Goal: Task Accomplishment & Management: Use online tool/utility

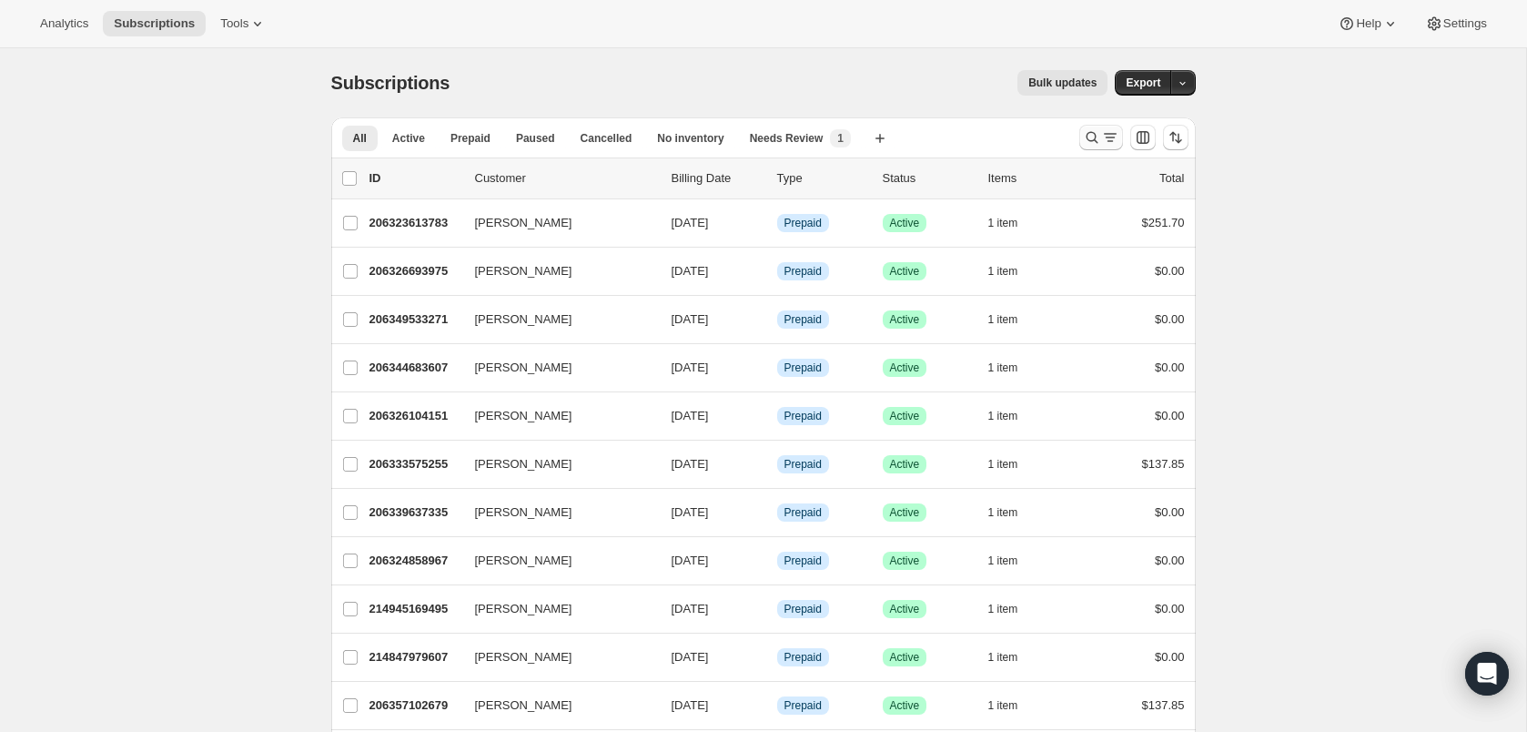
click at [1094, 135] on icon "Search and filter results" at bounding box center [1092, 137] width 18 height 18
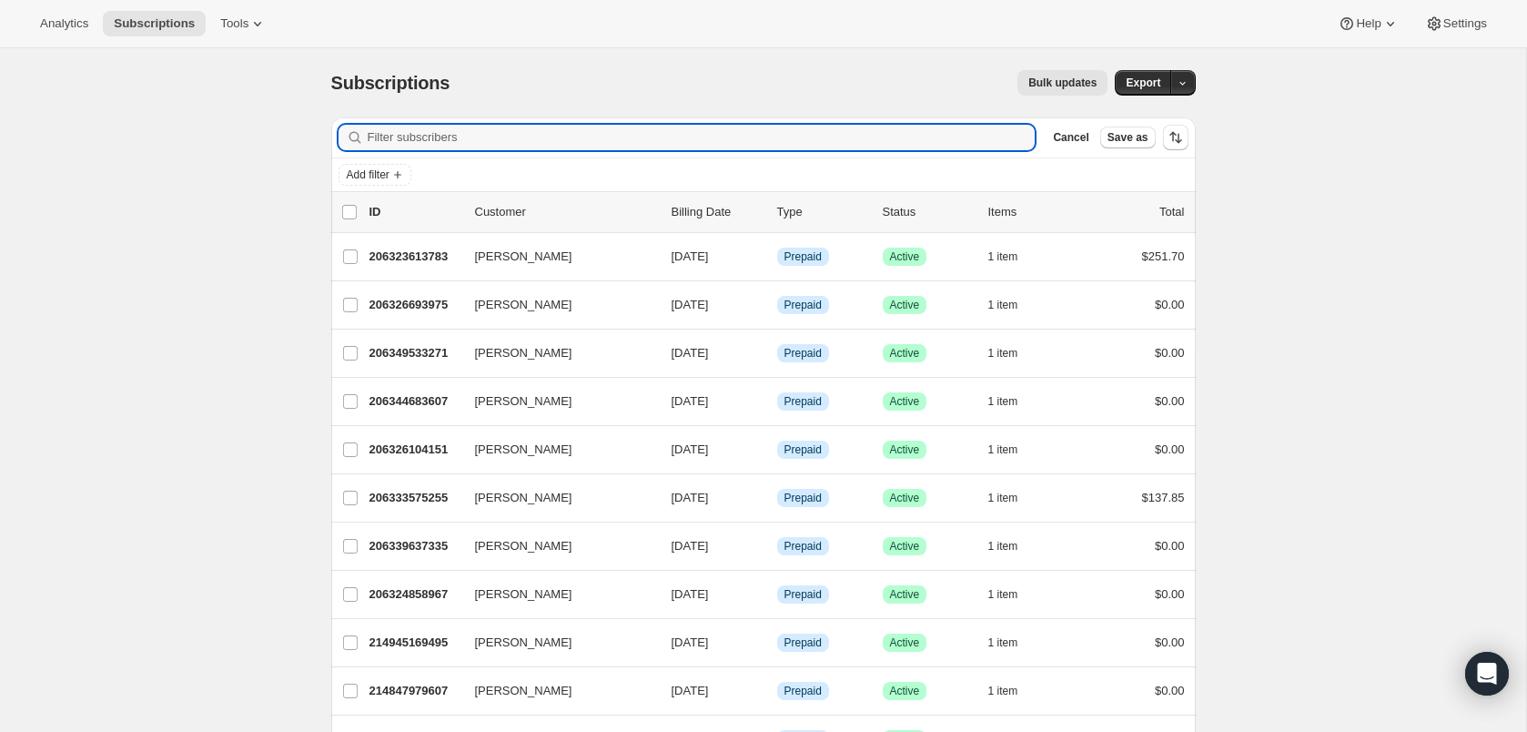
paste input "[EMAIL_ADDRESS][DOMAIN_NAME]"
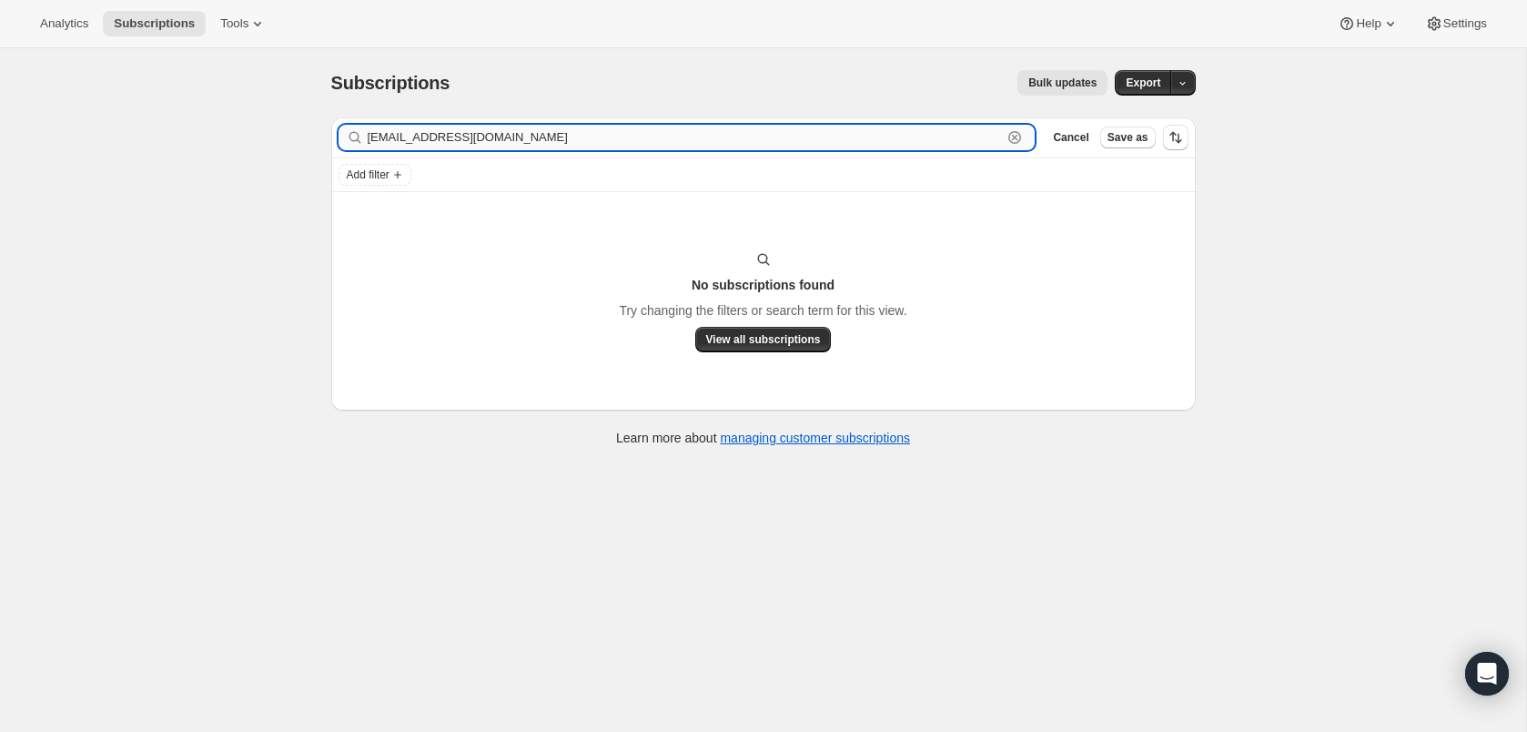
click at [945, 138] on input "[EMAIL_ADDRESS][DOMAIN_NAME]" at bounding box center [685, 137] width 635 height 25
click at [476, 140] on input "[EMAIL_ADDRESS][DOMAIN_NAME]" at bounding box center [685, 137] width 635 height 25
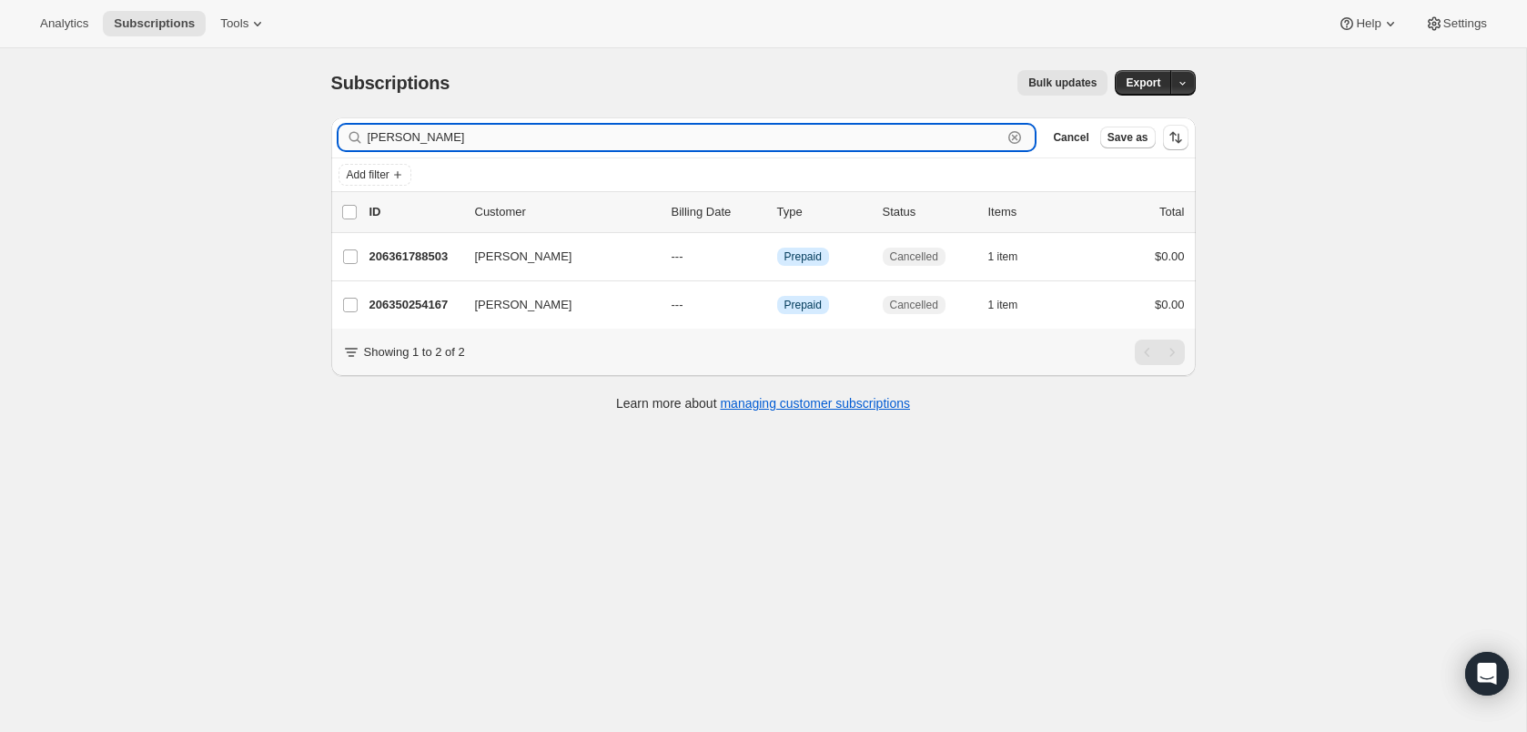
type input "[PERSON_NAME]"
